Goal: Information Seeking & Learning: Learn about a topic

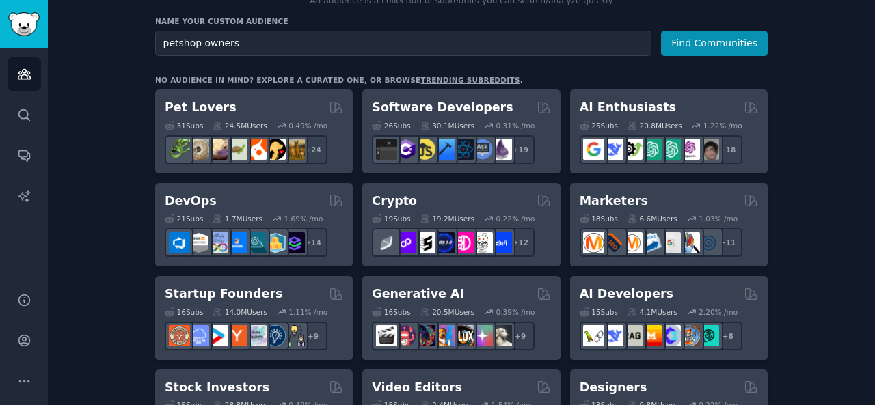
scroll to position [172, 0]
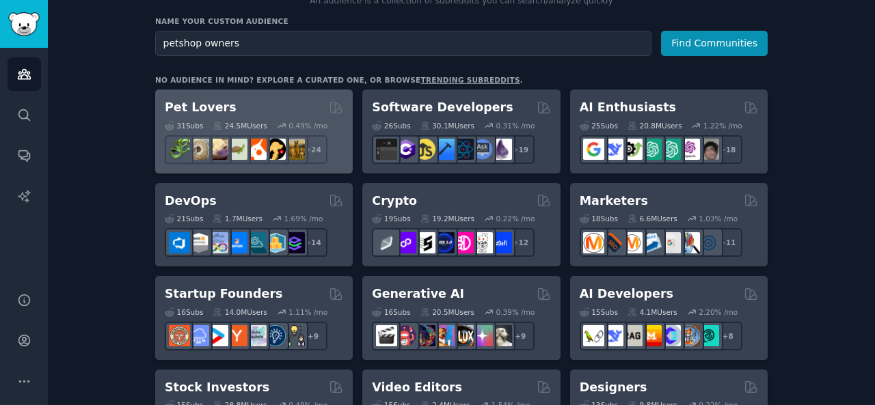
drag, startPoint x: 489, startPoint y: 103, endPoint x: 312, endPoint y: 107, distance: 177.8
click at [312, 107] on div "Pet Lovers" at bounding box center [254, 107] width 178 height 17
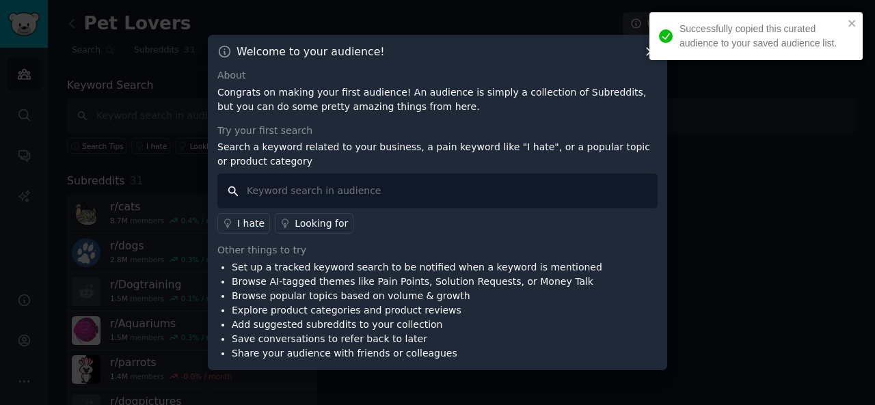
click at [453, 198] on input "text" at bounding box center [437, 191] width 440 height 35
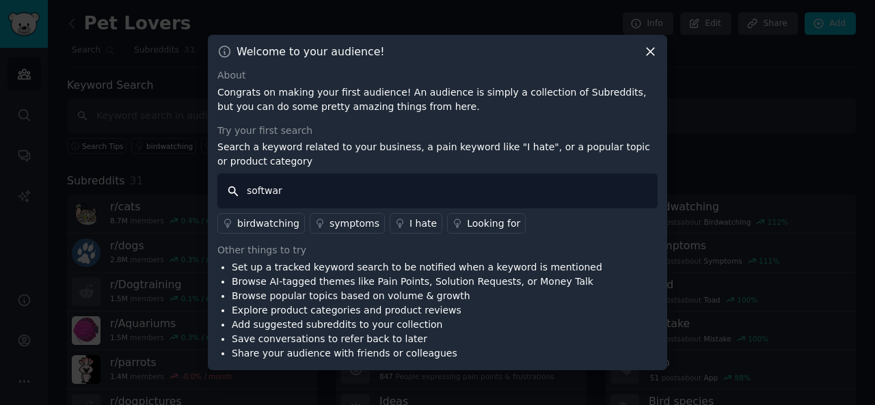
type input "software"
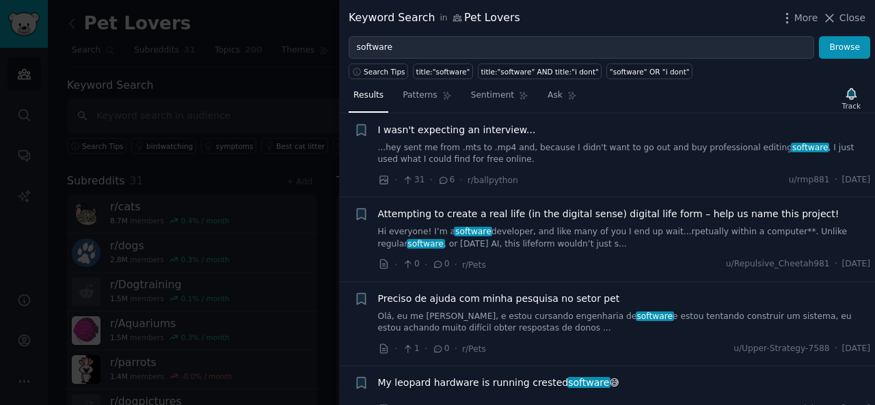
scroll to position [360, 0]
click at [587, 310] on link "Olá, eu me [PERSON_NAME], e estou cursando engenharia de software e estou tenta…" at bounding box center [624, 322] width 493 height 24
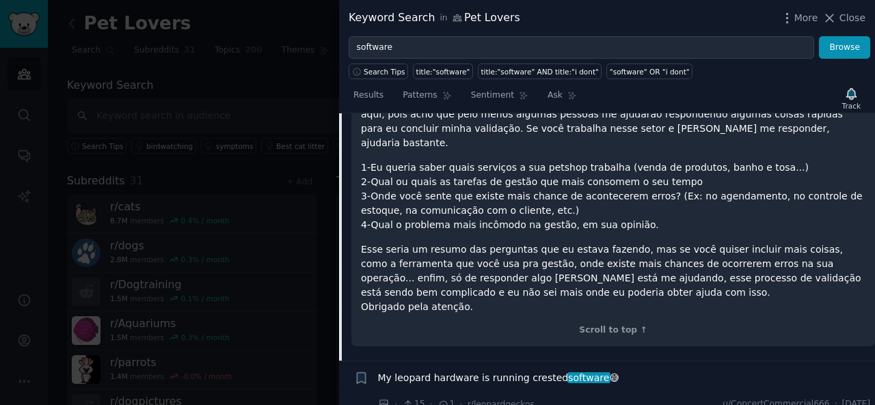
scroll to position [716, 0]
click at [484, 254] on p "Esse seria um resumo das perguntas que eu estava fazendo, mas se você quiser in…" at bounding box center [613, 278] width 504 height 72
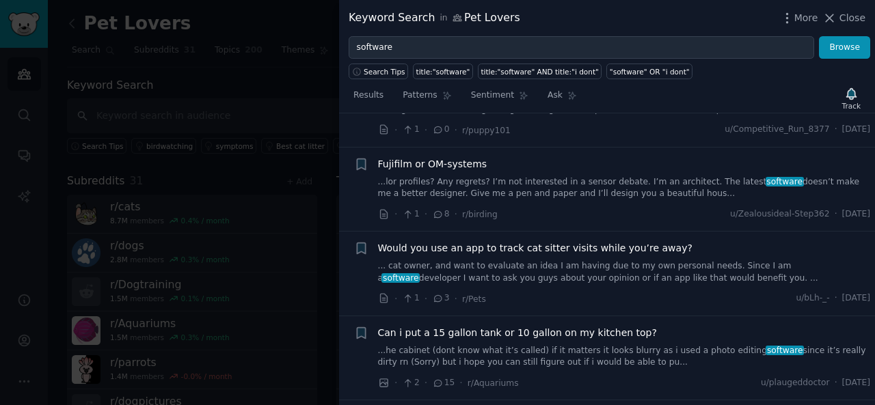
scroll to position [1464, 0]
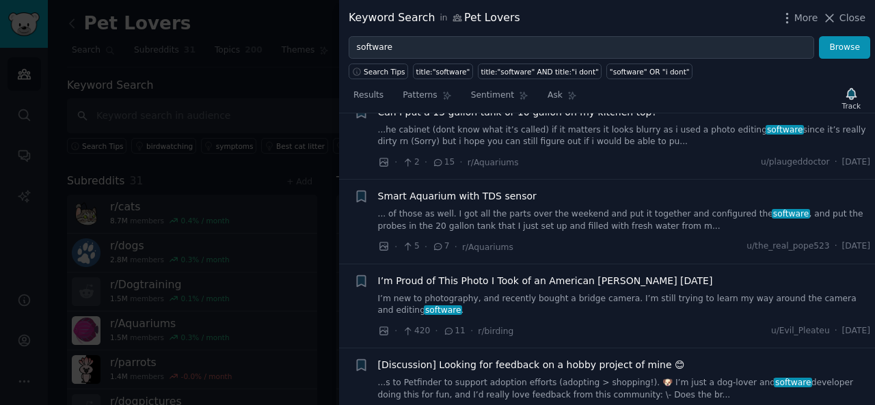
click at [278, 179] on div at bounding box center [437, 202] width 875 height 405
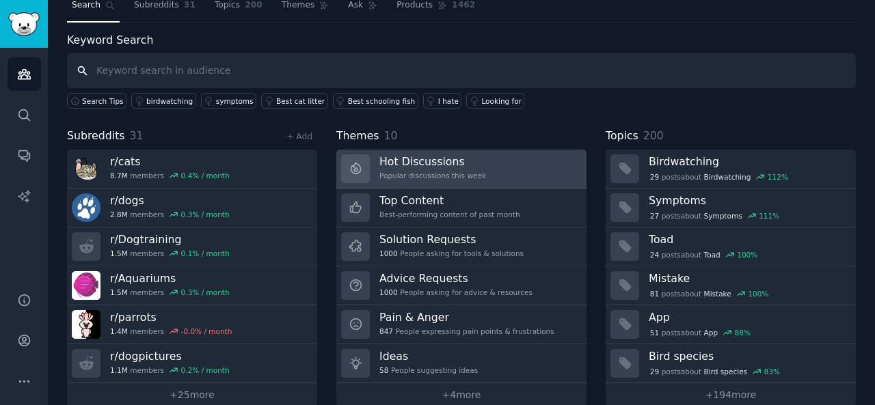
scroll to position [57, 0]
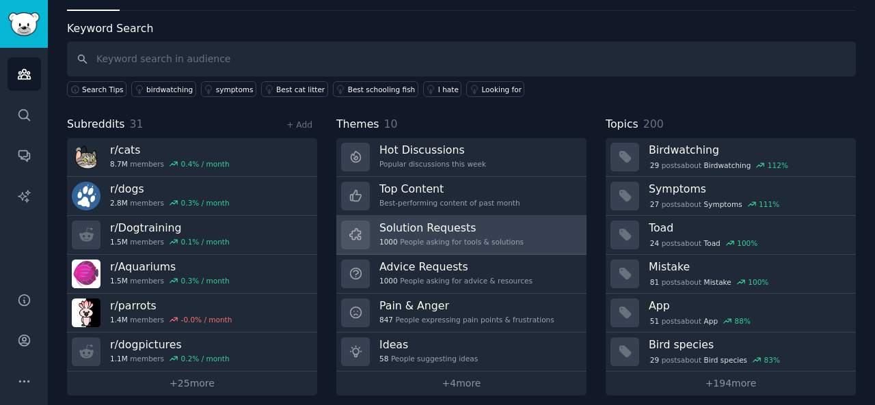
click at [498, 228] on h3 "Solution Requests" at bounding box center [451, 228] width 144 height 14
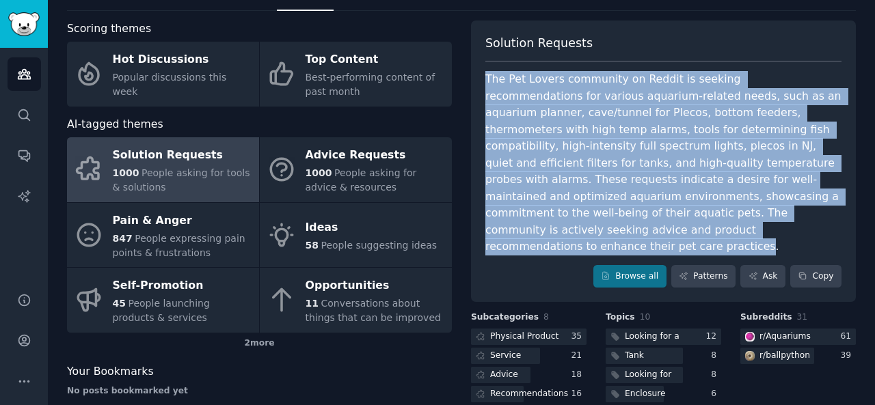
drag, startPoint x: 483, startPoint y: 76, endPoint x: 798, endPoint y: 213, distance: 343.8
click at [798, 213] on div "Solution Requests The Pet Lovers community on Reddit is seeking recommendations…" at bounding box center [663, 162] width 385 height 282
copy div "The Pet Lovers community on Reddit is seeking recommendations for various aquar…"
click at [505, 350] on div "Service" at bounding box center [505, 356] width 31 height 12
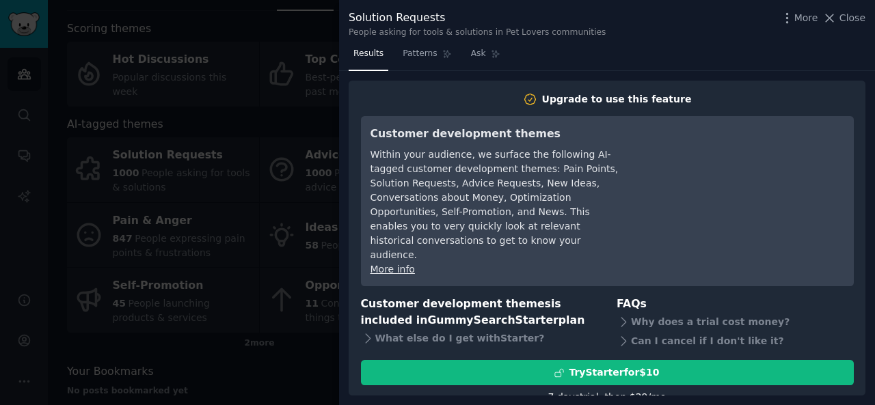
click at [238, 245] on div at bounding box center [437, 202] width 875 height 405
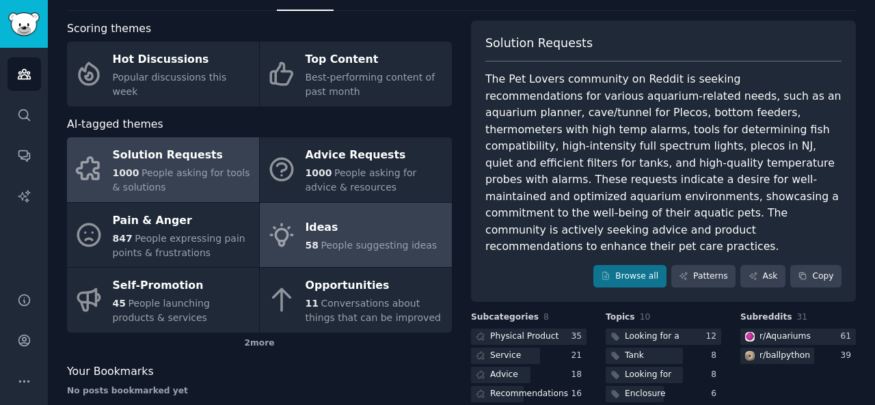
click at [391, 229] on div "Ideas" at bounding box center [372, 228] width 132 height 22
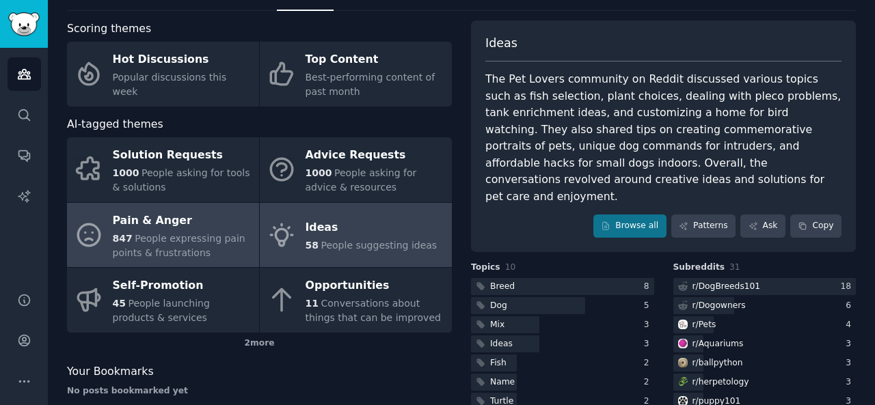
click at [218, 250] on div "847 People expressing pain points & frustrations" at bounding box center [182, 246] width 139 height 29
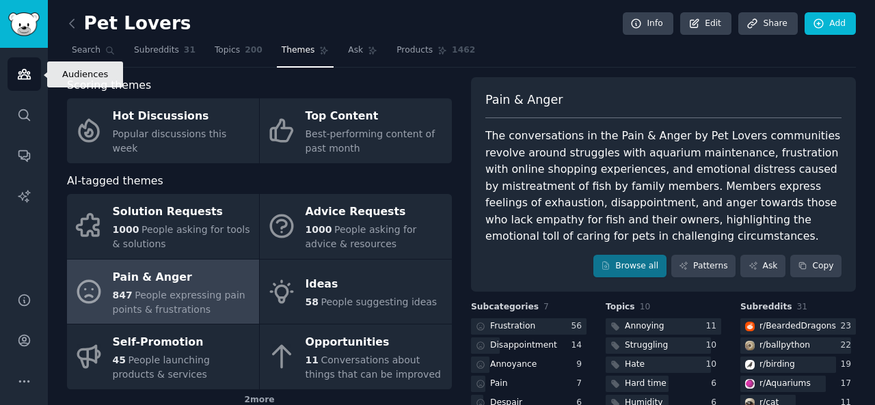
click at [30, 72] on icon "Sidebar" at bounding box center [24, 74] width 14 height 14
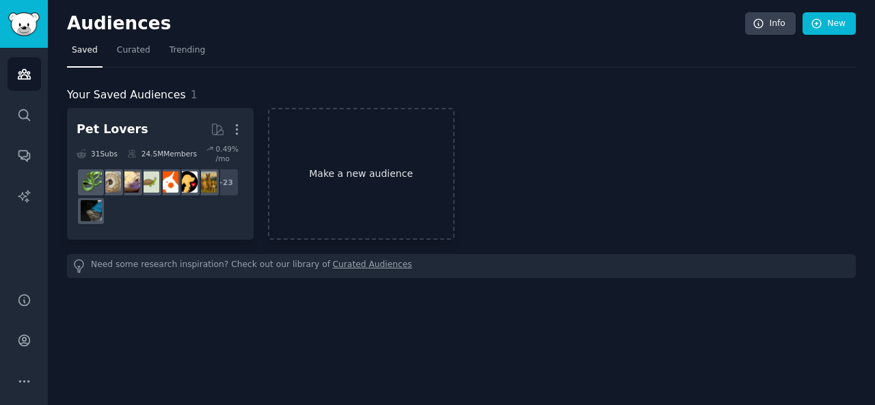
click at [375, 176] on link "Make a new audience" at bounding box center [361, 174] width 187 height 132
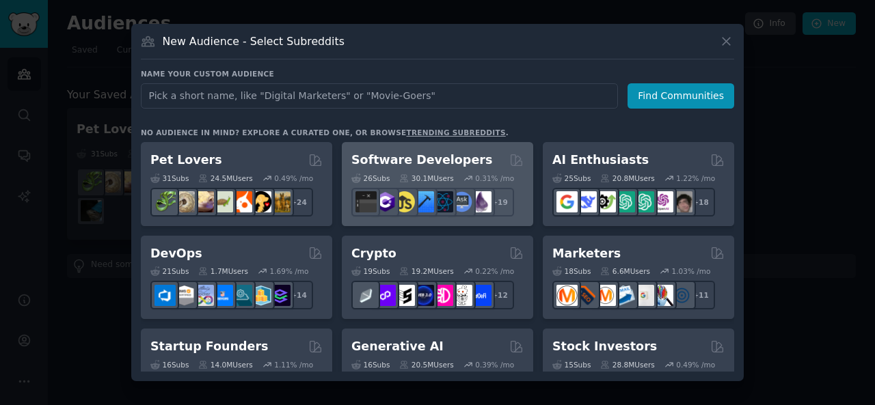
click at [450, 166] on h2 "Software Developers" at bounding box center [421, 160] width 141 height 17
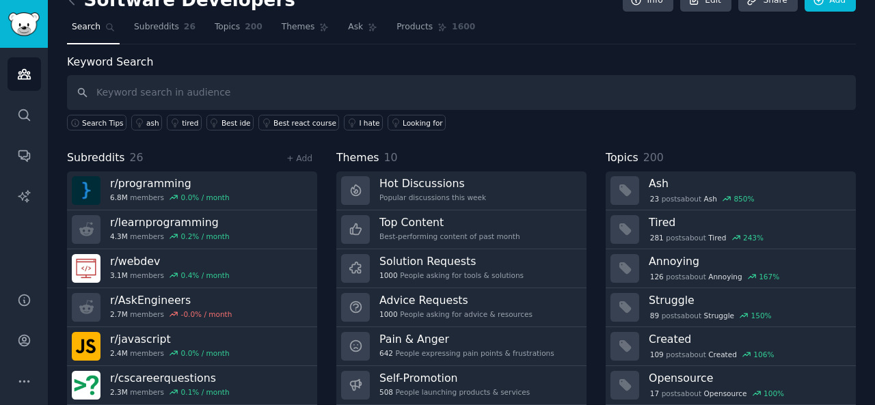
scroll to position [63, 0]
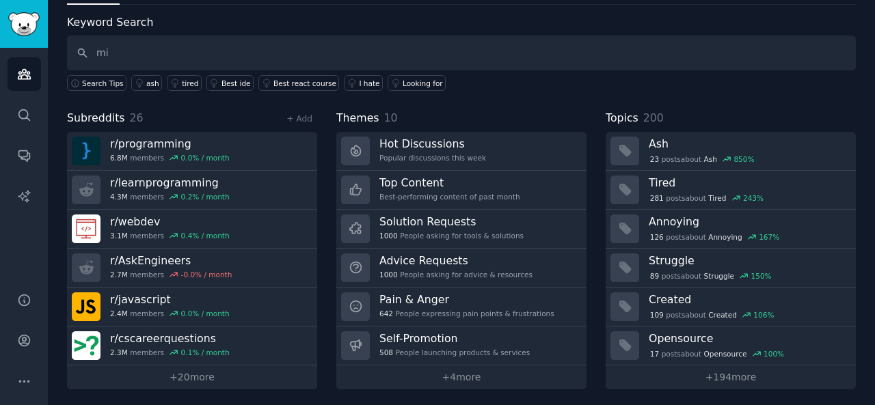
type input "m"
type input "micro saas"
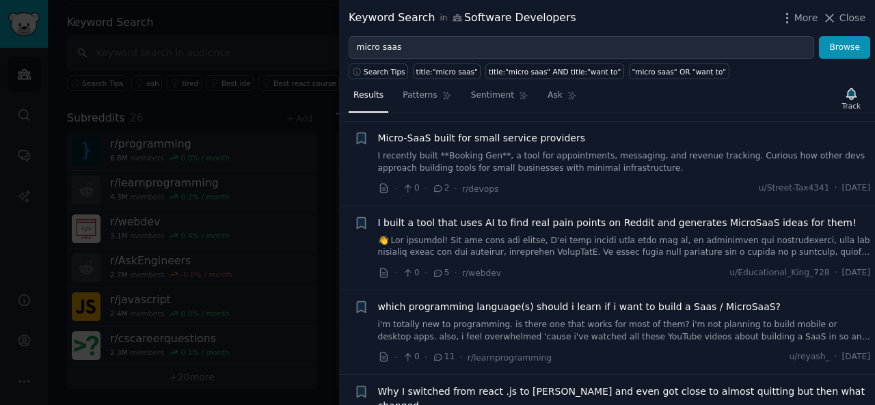
scroll to position [130, 0]
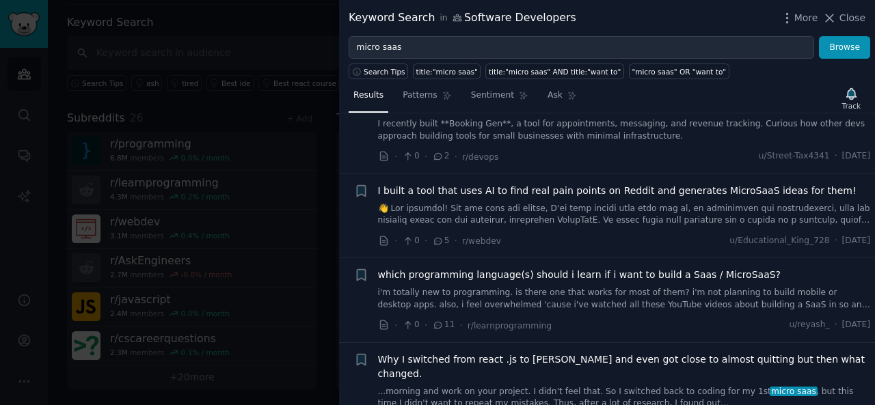
click at [519, 220] on link at bounding box center [624, 215] width 493 height 24
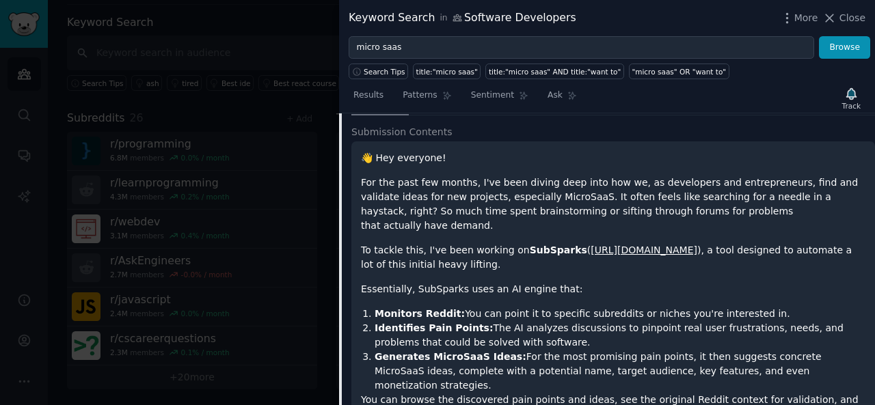
scroll to position [309, 0]
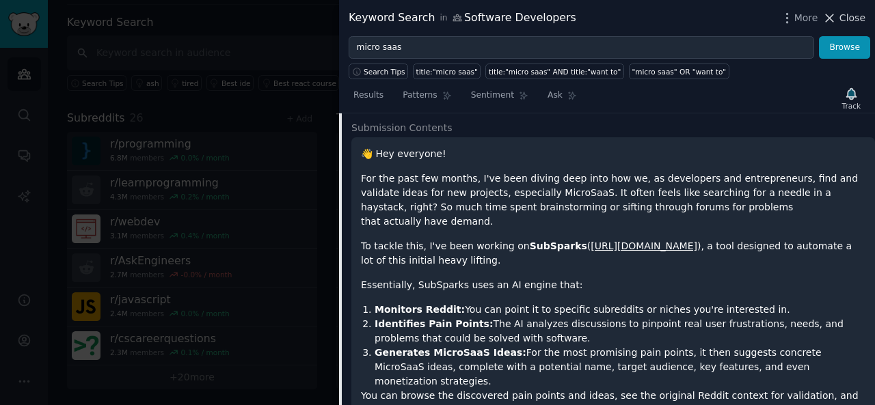
click at [844, 14] on span "Close" at bounding box center [852, 18] width 26 height 14
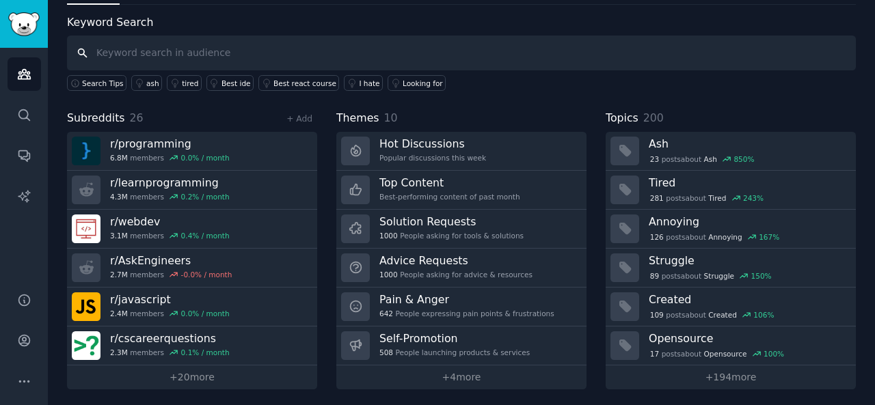
click at [336, 60] on input "text" at bounding box center [461, 53] width 789 height 35
type input "micro saas"
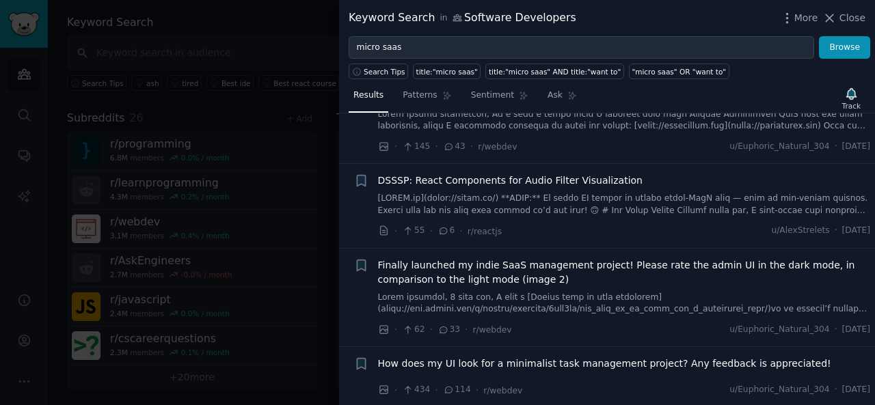
scroll to position [761, 0]
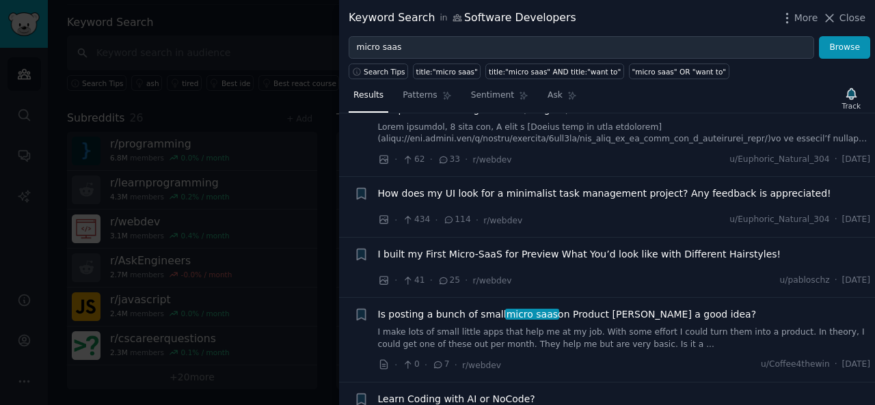
click at [261, 32] on div at bounding box center [437, 202] width 875 height 405
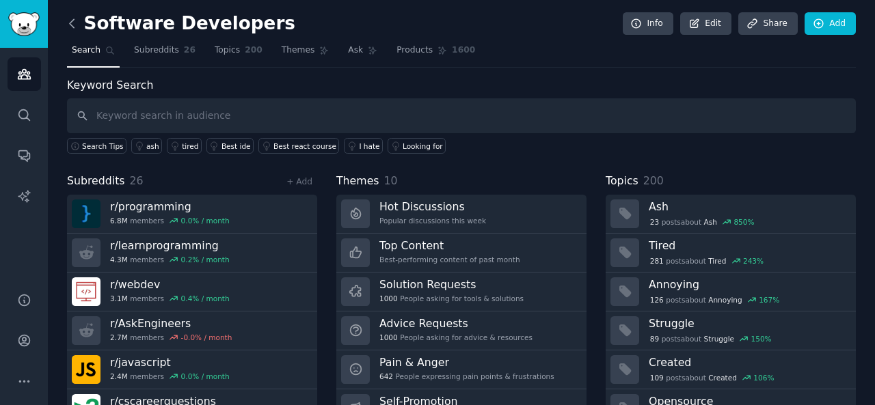
click at [75, 21] on icon at bounding box center [72, 23] width 14 height 14
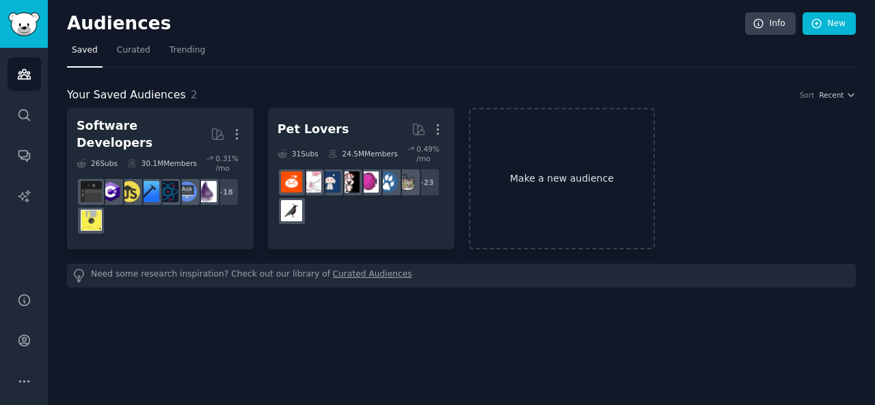
click at [566, 178] on link "Make a new audience" at bounding box center [562, 179] width 187 height 142
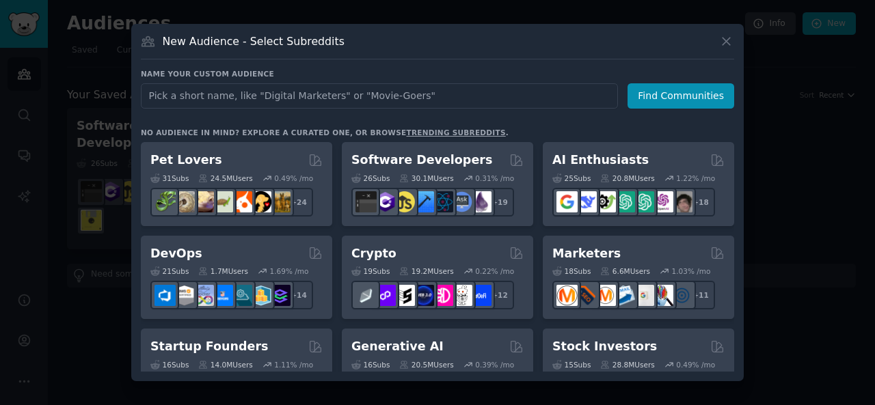
click at [116, 328] on div at bounding box center [437, 202] width 875 height 405
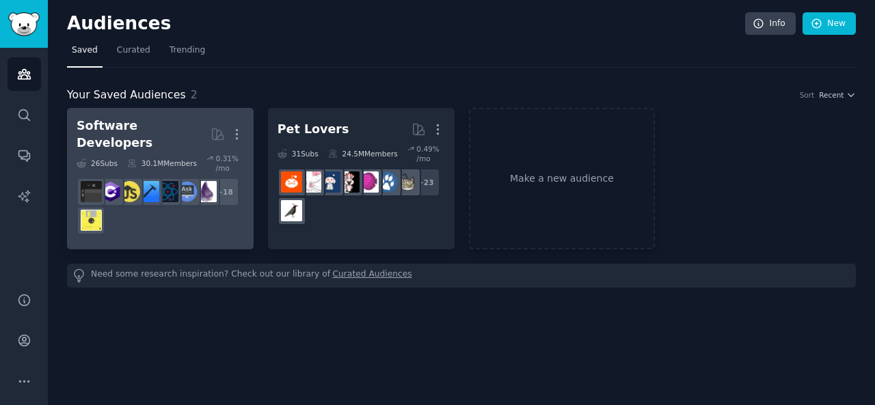
click at [138, 126] on div "Software Developers" at bounding box center [144, 134] width 134 height 33
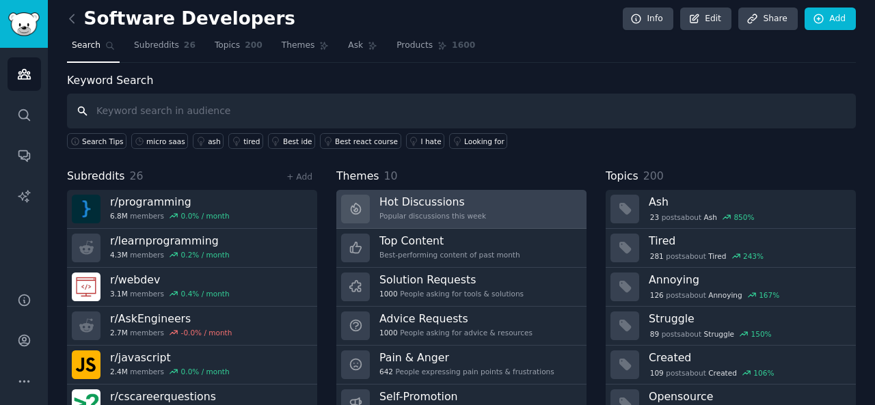
scroll to position [63, 0]
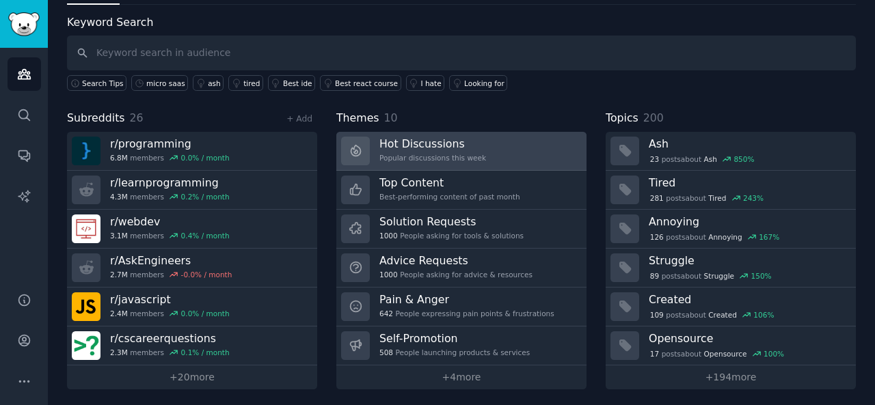
click at [462, 224] on h3 "Solution Requests" at bounding box center [451, 222] width 144 height 14
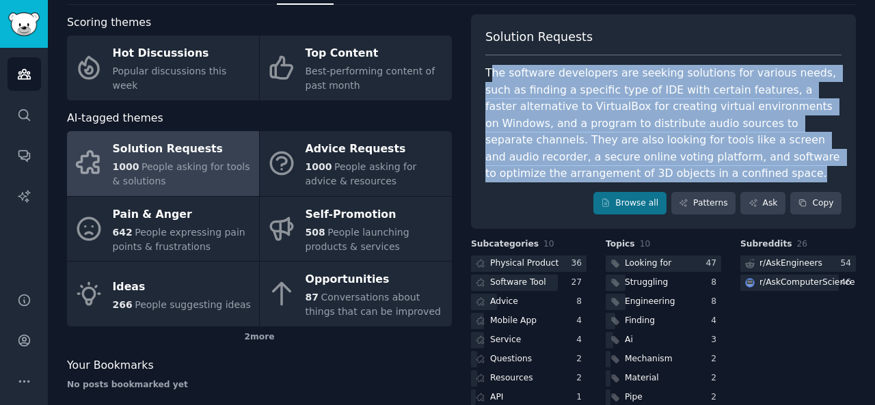
drag, startPoint x: 487, startPoint y: 73, endPoint x: 701, endPoint y: 170, distance: 235.0
click at [701, 170] on div "The software developers are seeking solutions for various needs, such as findin…" at bounding box center [663, 124] width 356 height 118
copy div "he software developers are seeking solutions for various needs, such as finding…"
